Goal: Check status: Check status

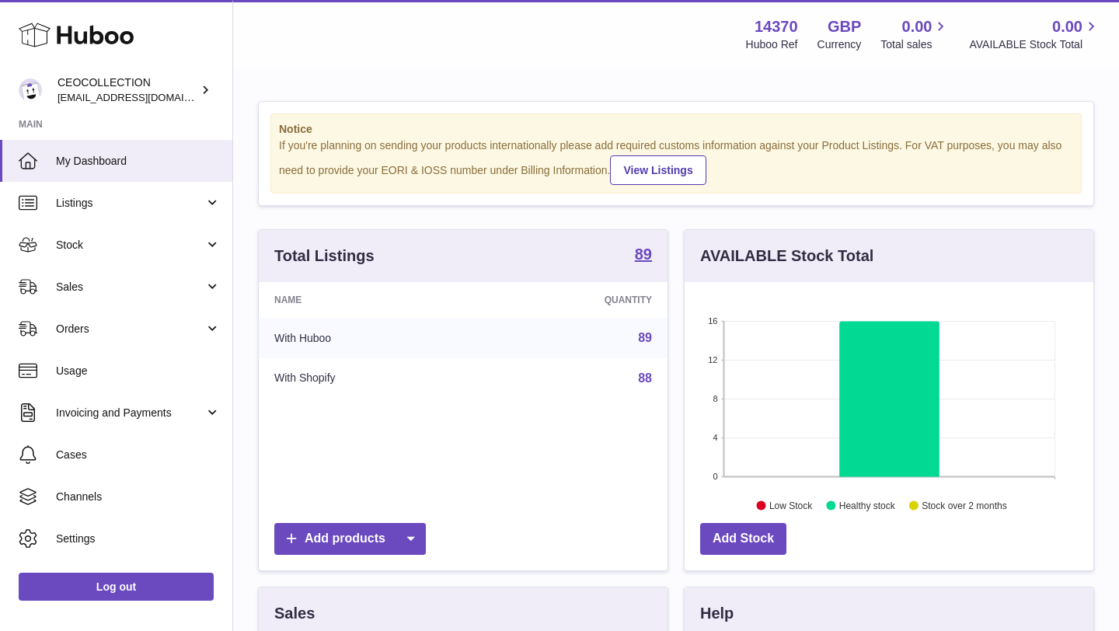
scroll to position [242, 409]
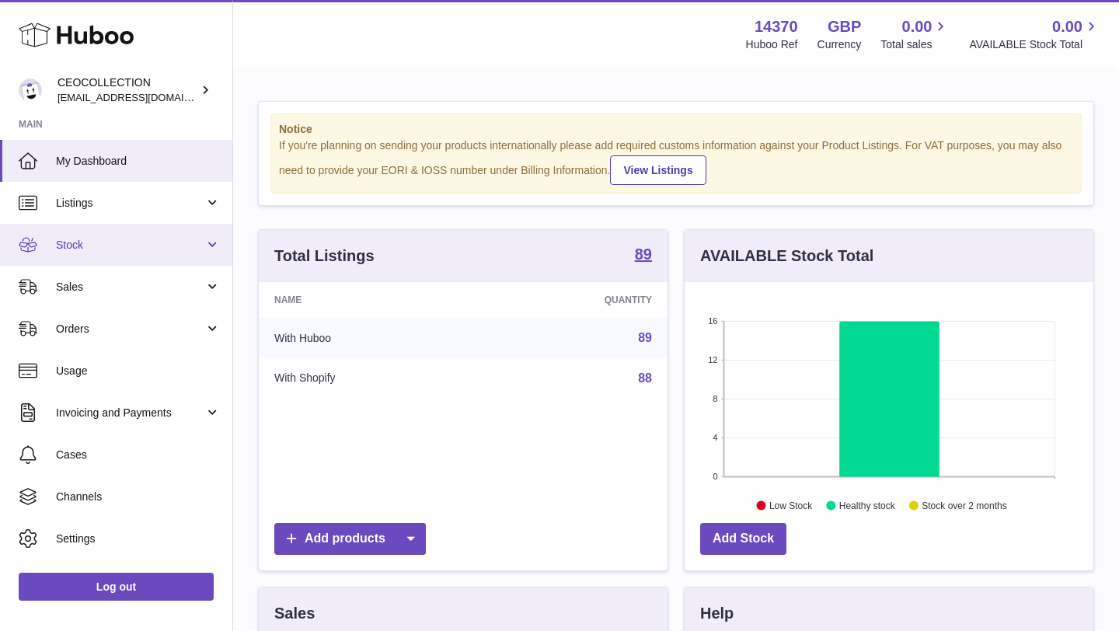
click at [180, 246] on span "Stock" at bounding box center [130, 245] width 148 height 15
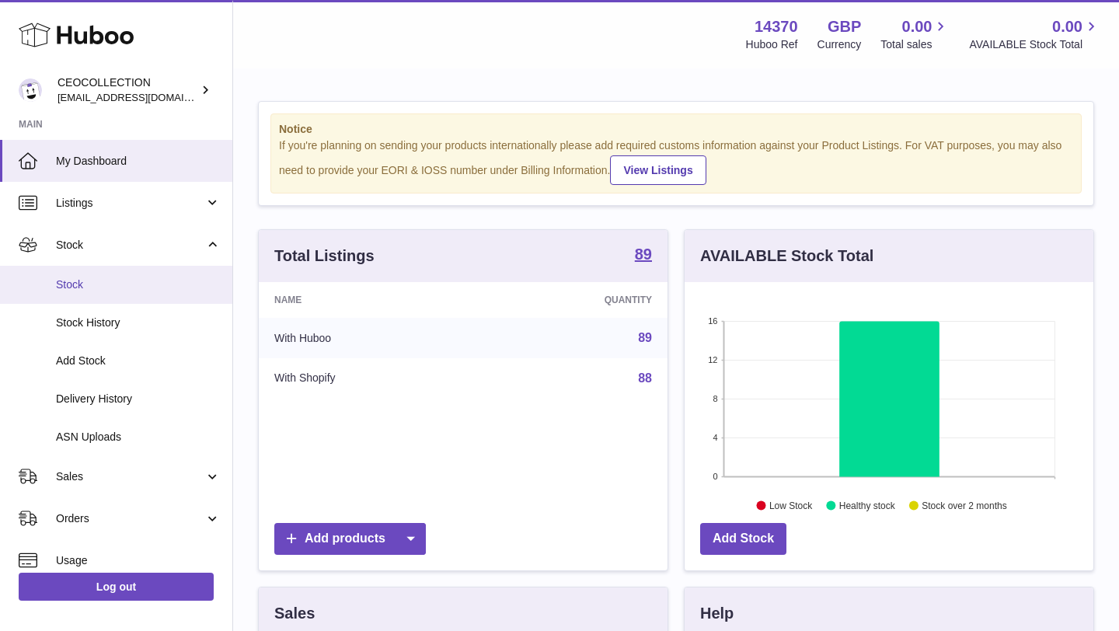
click at [142, 294] on link "Stock" at bounding box center [116, 285] width 232 height 38
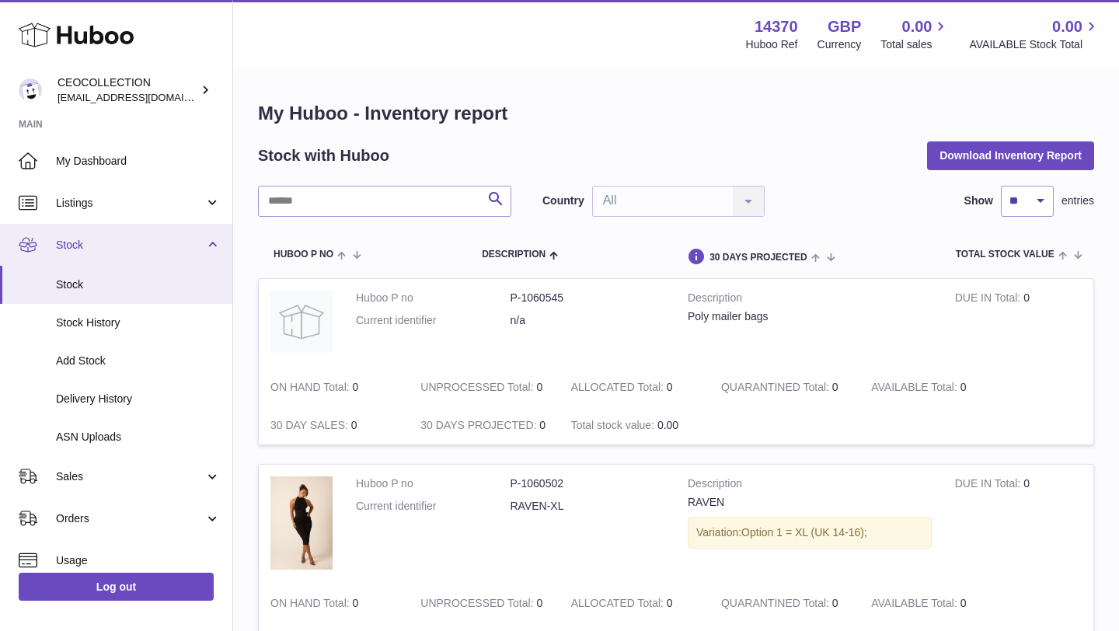
click at [134, 246] on span "Stock" at bounding box center [130, 245] width 148 height 15
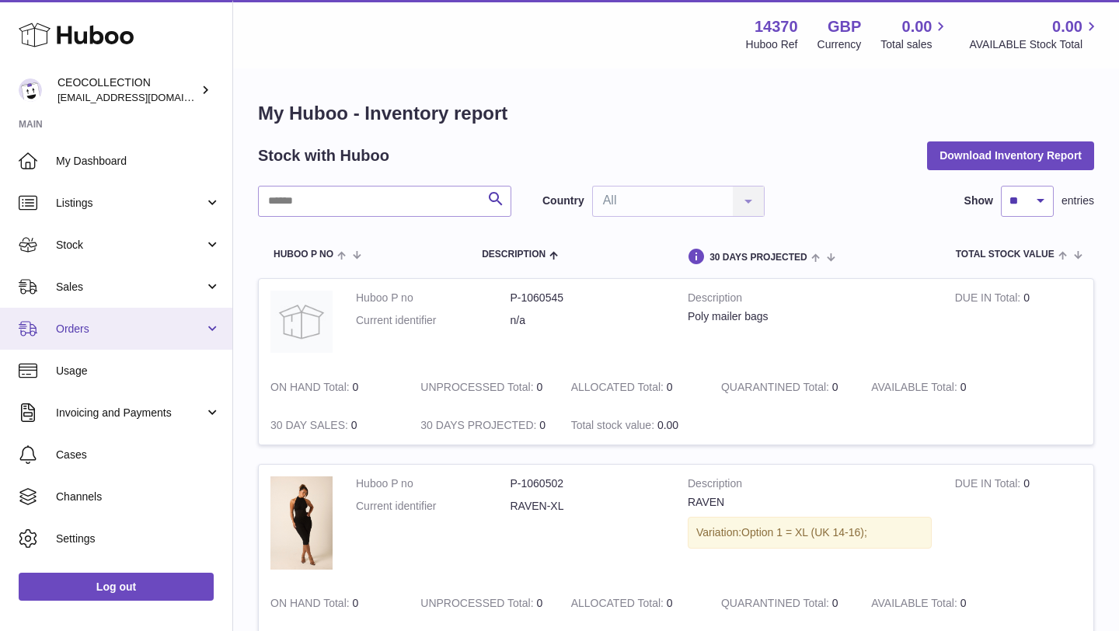
click at [123, 347] on link "Orders" at bounding box center [116, 329] width 232 height 42
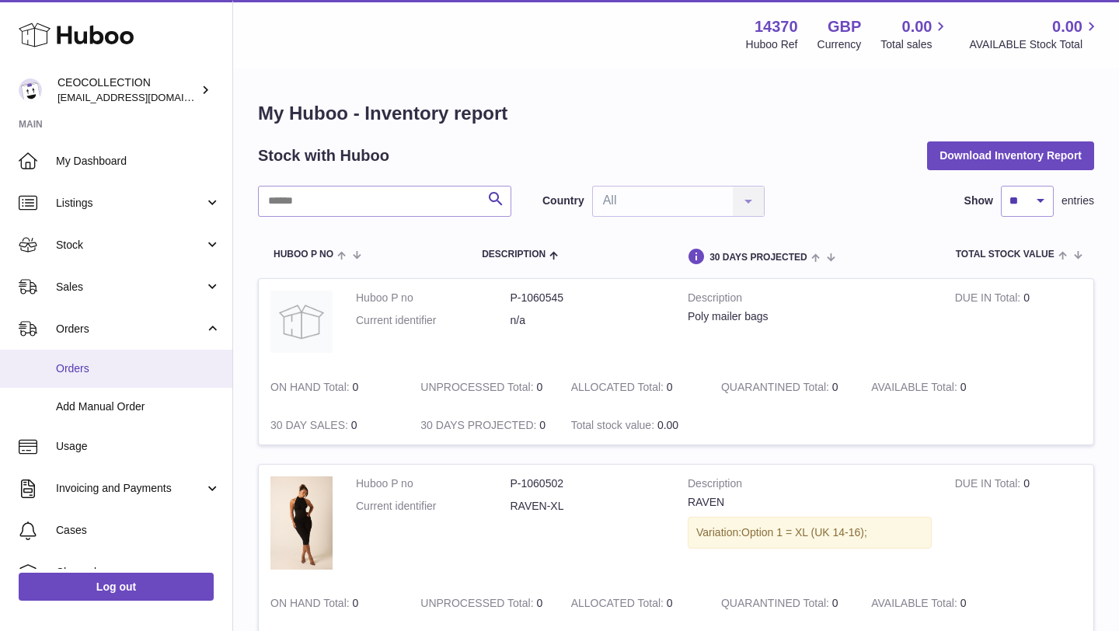
click at [111, 379] on link "Orders" at bounding box center [116, 369] width 232 height 38
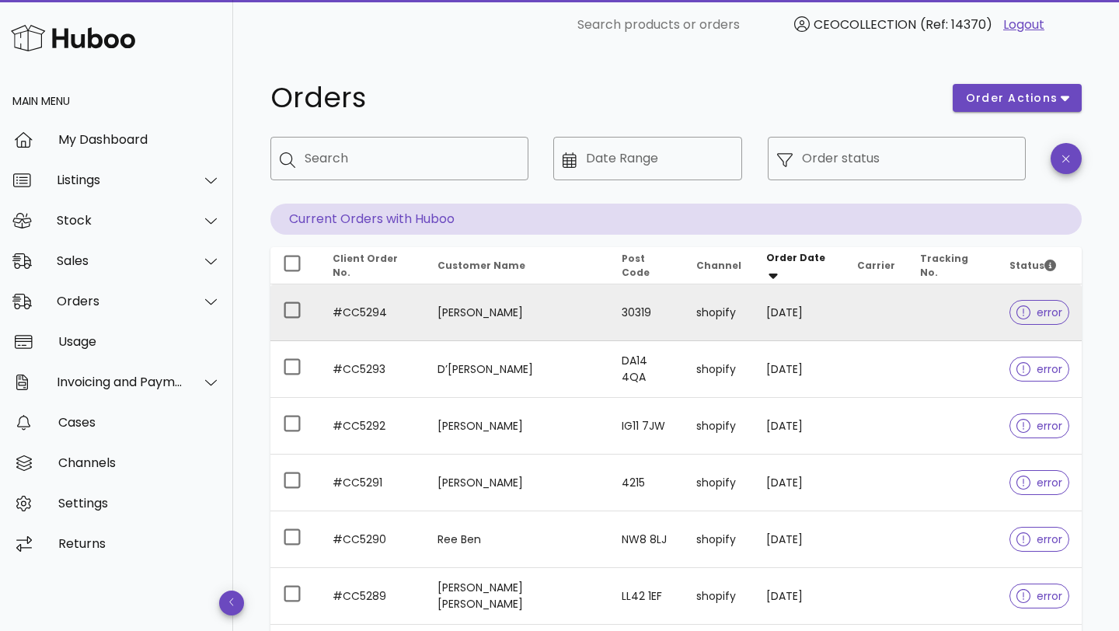
click at [1016, 309] on icon at bounding box center [1023, 312] width 14 height 14
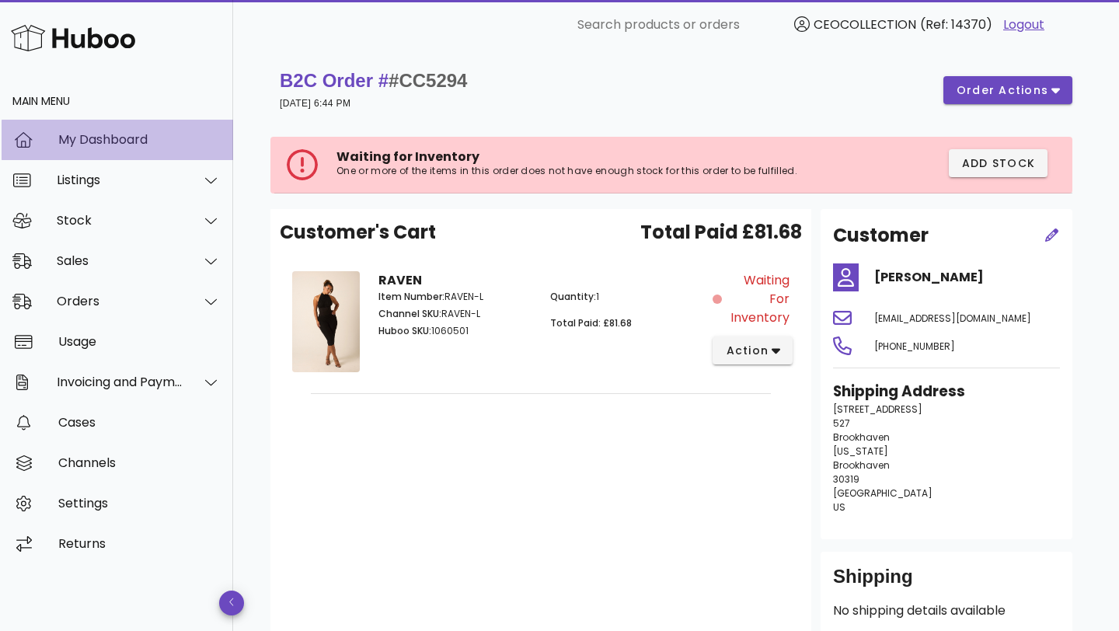
click at [108, 135] on div "My Dashboard" at bounding box center [139, 139] width 162 height 15
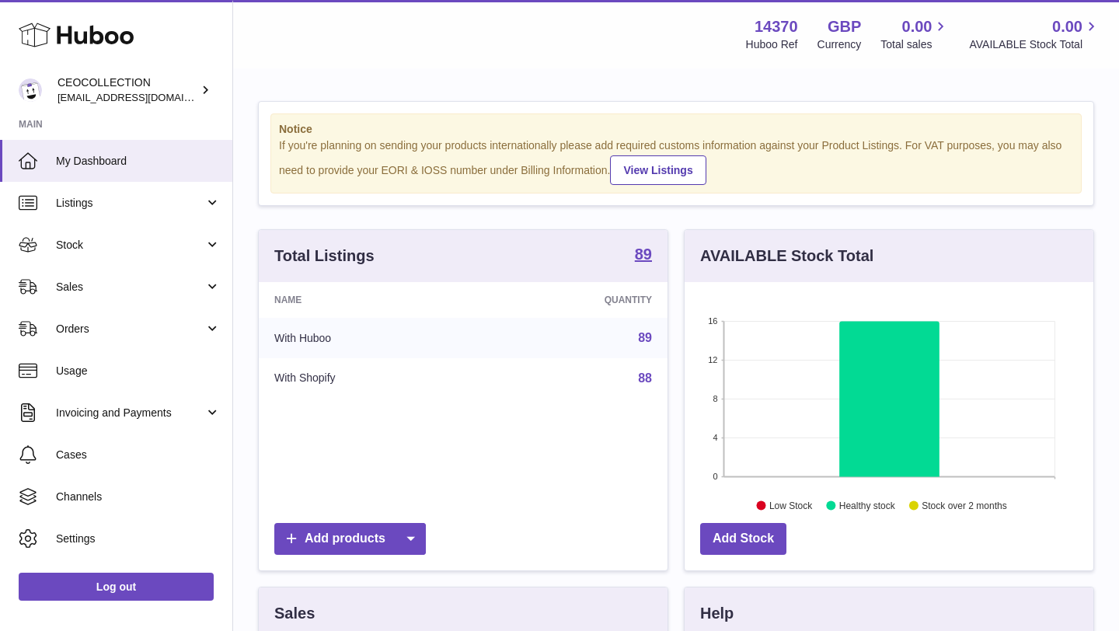
scroll to position [242, 409]
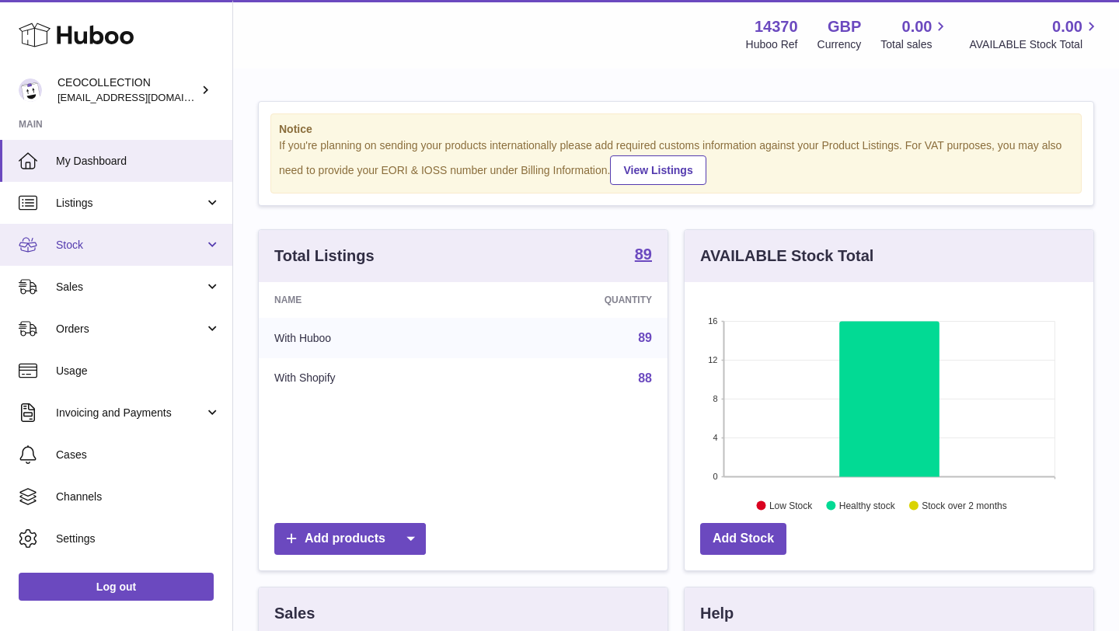
click at [110, 256] on link "Stock" at bounding box center [116, 245] width 232 height 42
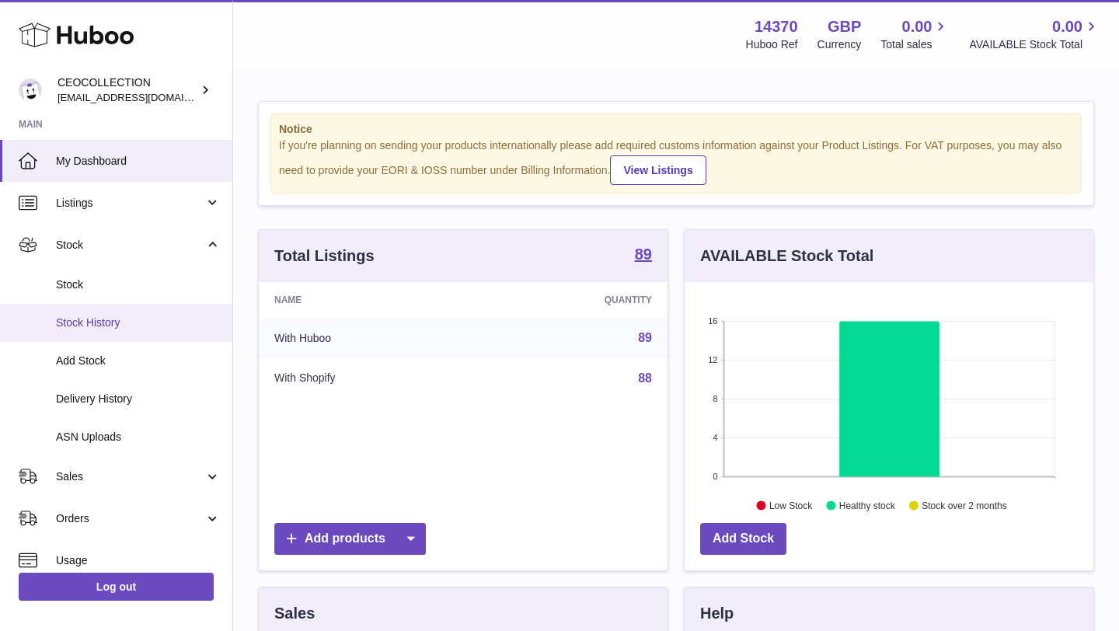
click at [85, 320] on span "Stock History" at bounding box center [138, 322] width 165 height 15
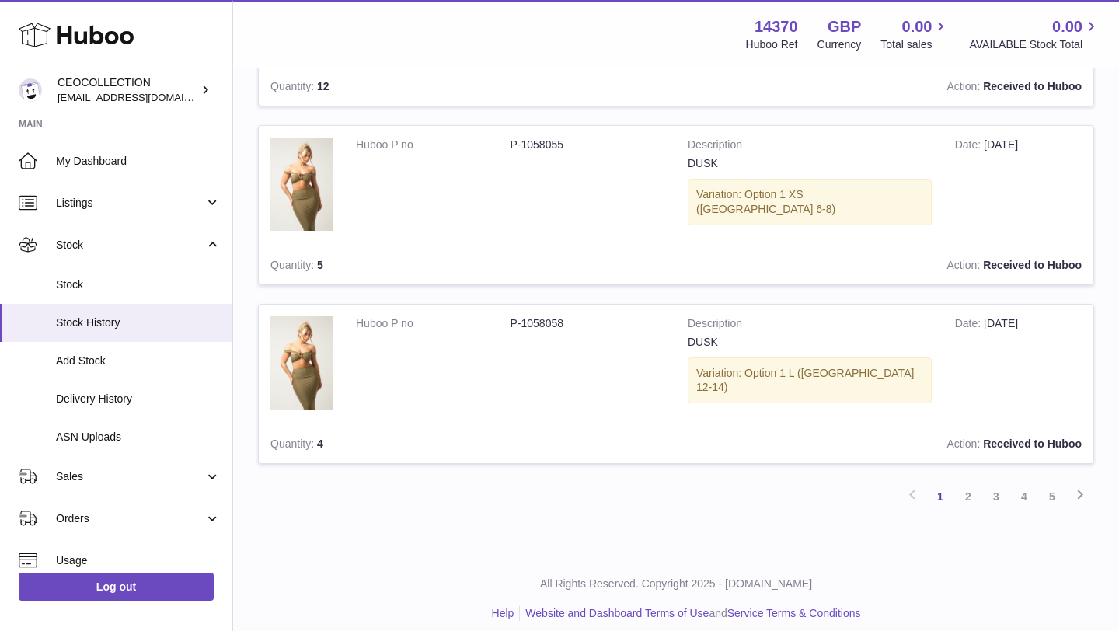
scroll to position [1576, 0]
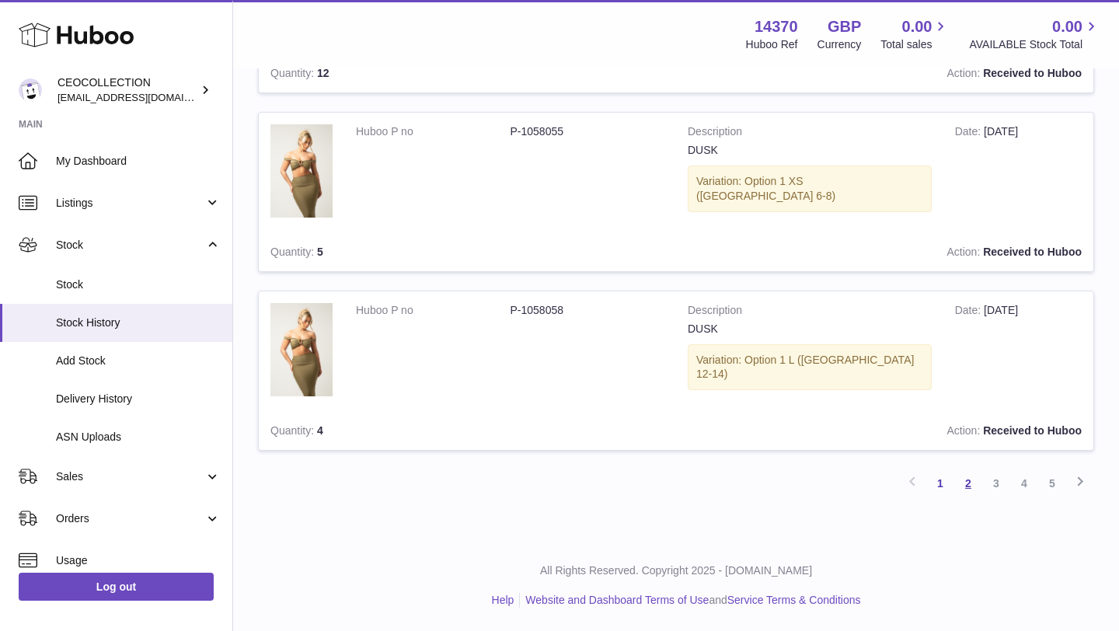
click at [970, 479] on link "2" at bounding box center [968, 483] width 28 height 28
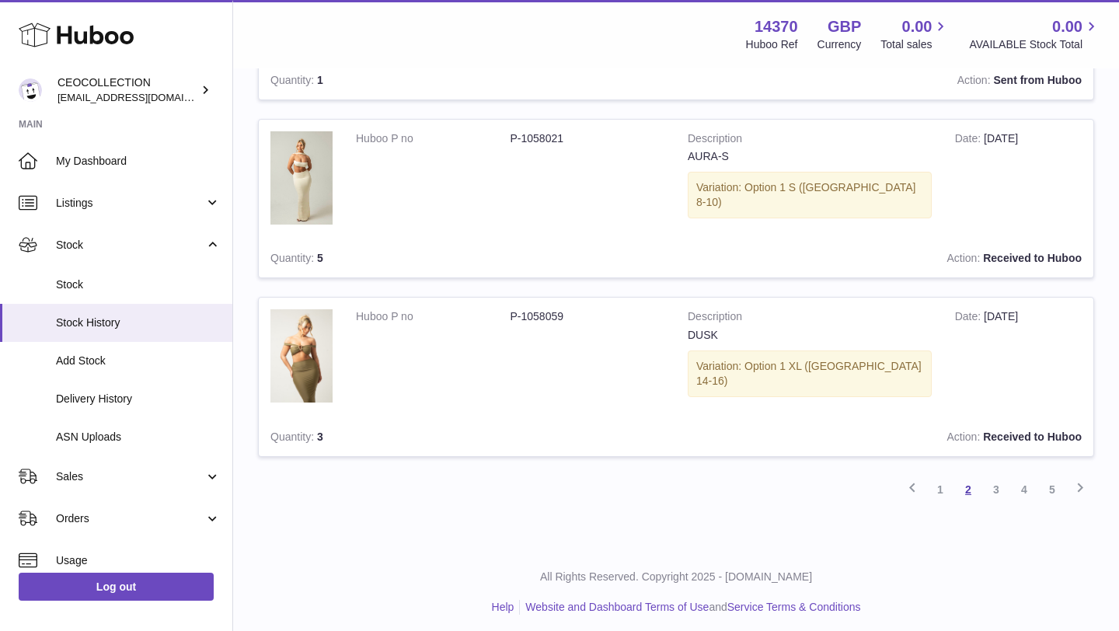
scroll to position [1585, 0]
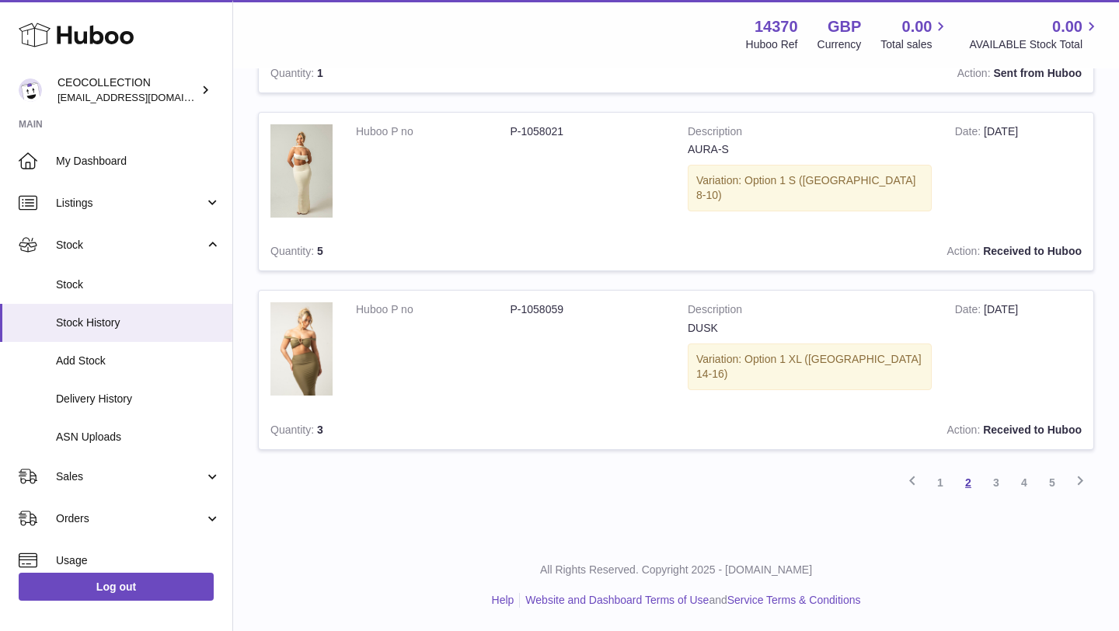
click at [970, 479] on link "2" at bounding box center [968, 483] width 28 height 28
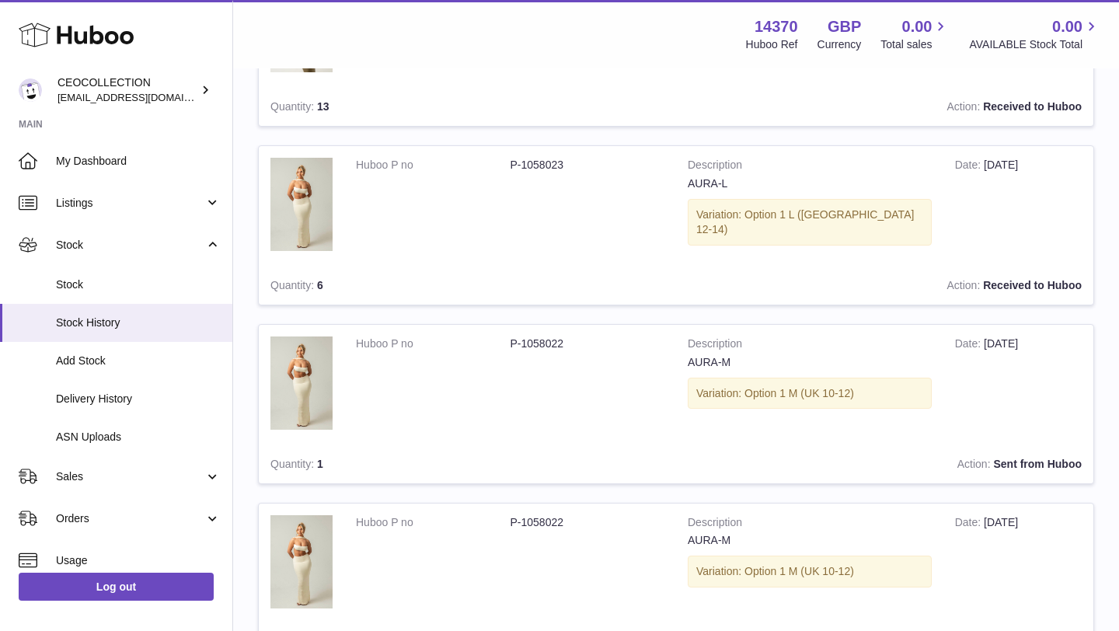
scroll to position [70, 0]
